Goal: Find specific page/section: Find specific page/section

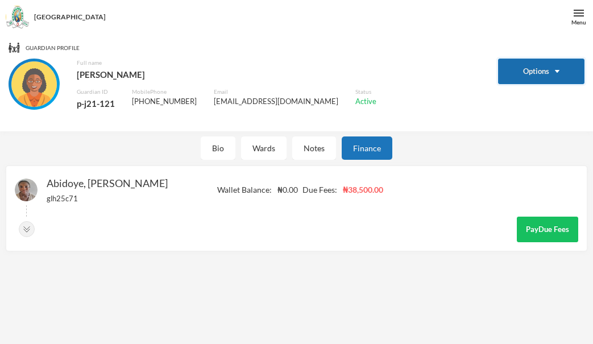
click at [543, 72] on button "Options" at bounding box center [541, 72] width 86 height 26
click at [553, 72] on button "Options" at bounding box center [541, 72] width 86 height 26
click at [554, 77] on button "Options" at bounding box center [541, 72] width 86 height 26
click at [351, 147] on div "Finance" at bounding box center [366, 147] width 51 height 23
click at [216, 149] on div "Bio" at bounding box center [218, 147] width 35 height 23
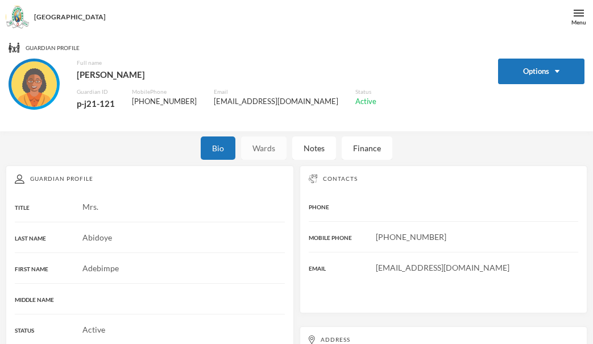
click at [255, 157] on div "Wards" at bounding box center [263, 147] width 45 height 23
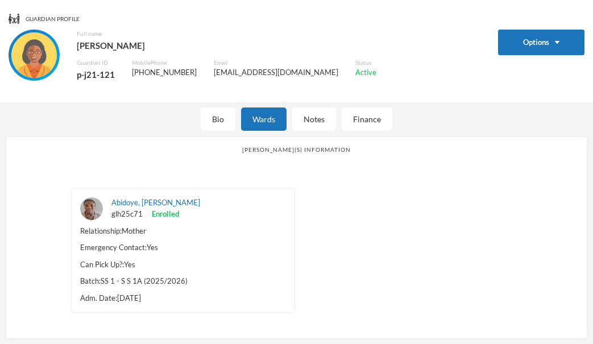
scroll to position [34, 0]
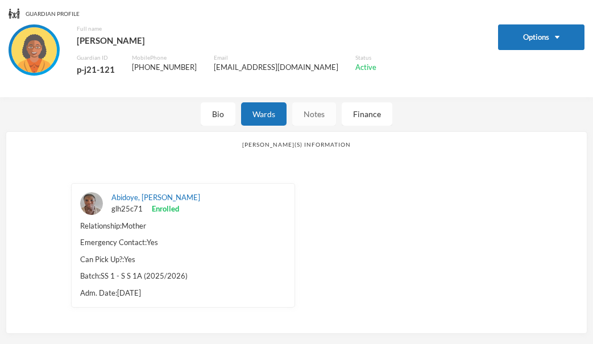
click at [306, 123] on div "Notes" at bounding box center [314, 113] width 44 height 23
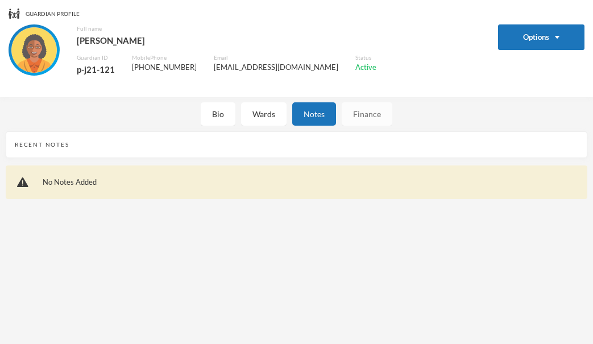
click at [385, 108] on div "Finance" at bounding box center [366, 113] width 51 height 23
